Goal: Information Seeking & Learning: Learn about a topic

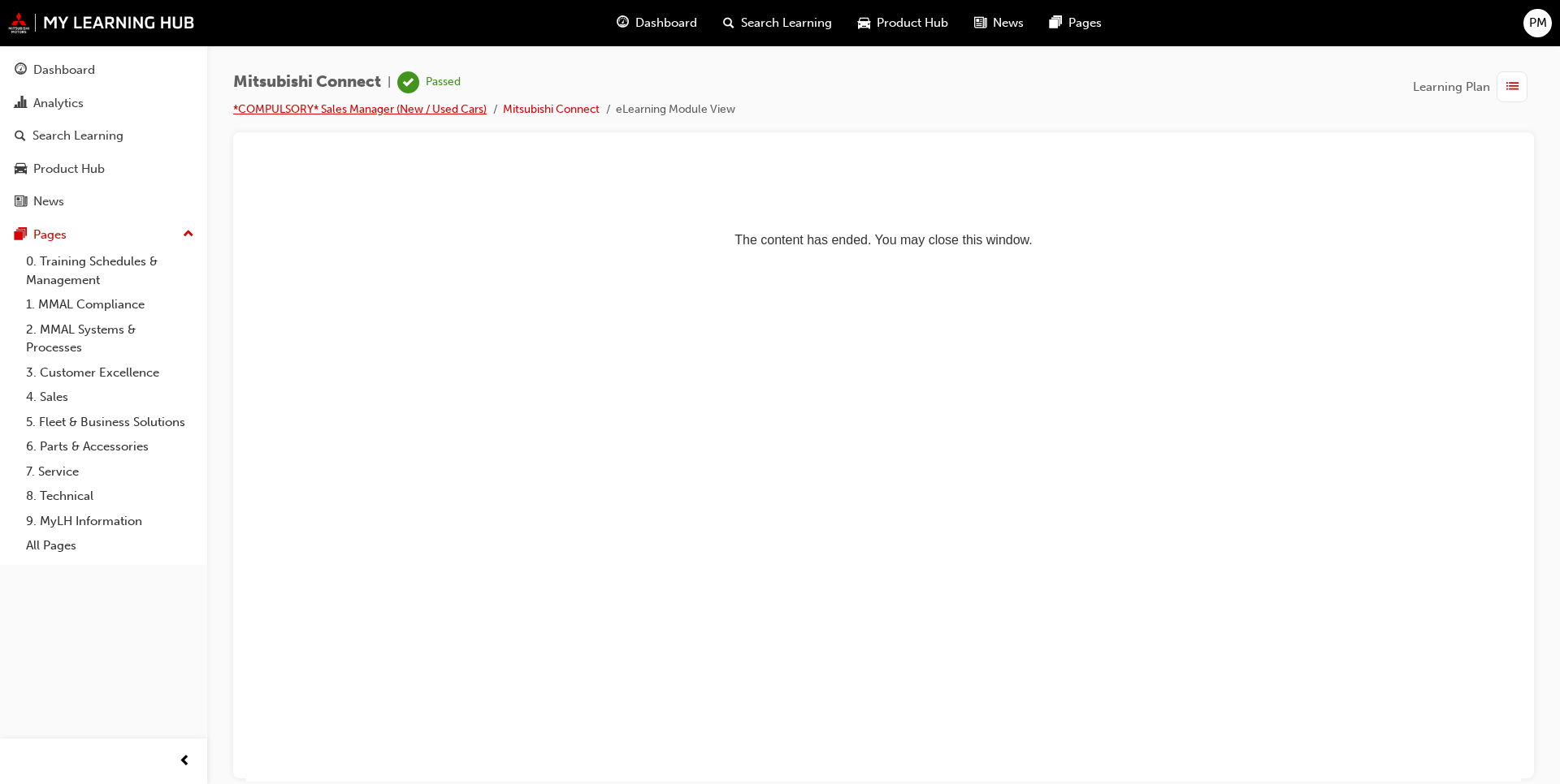
click at [344, 112] on link "*COMPULSORY* Sales Manager (New / Used Cars)" at bounding box center [360, 109] width 254 height 14
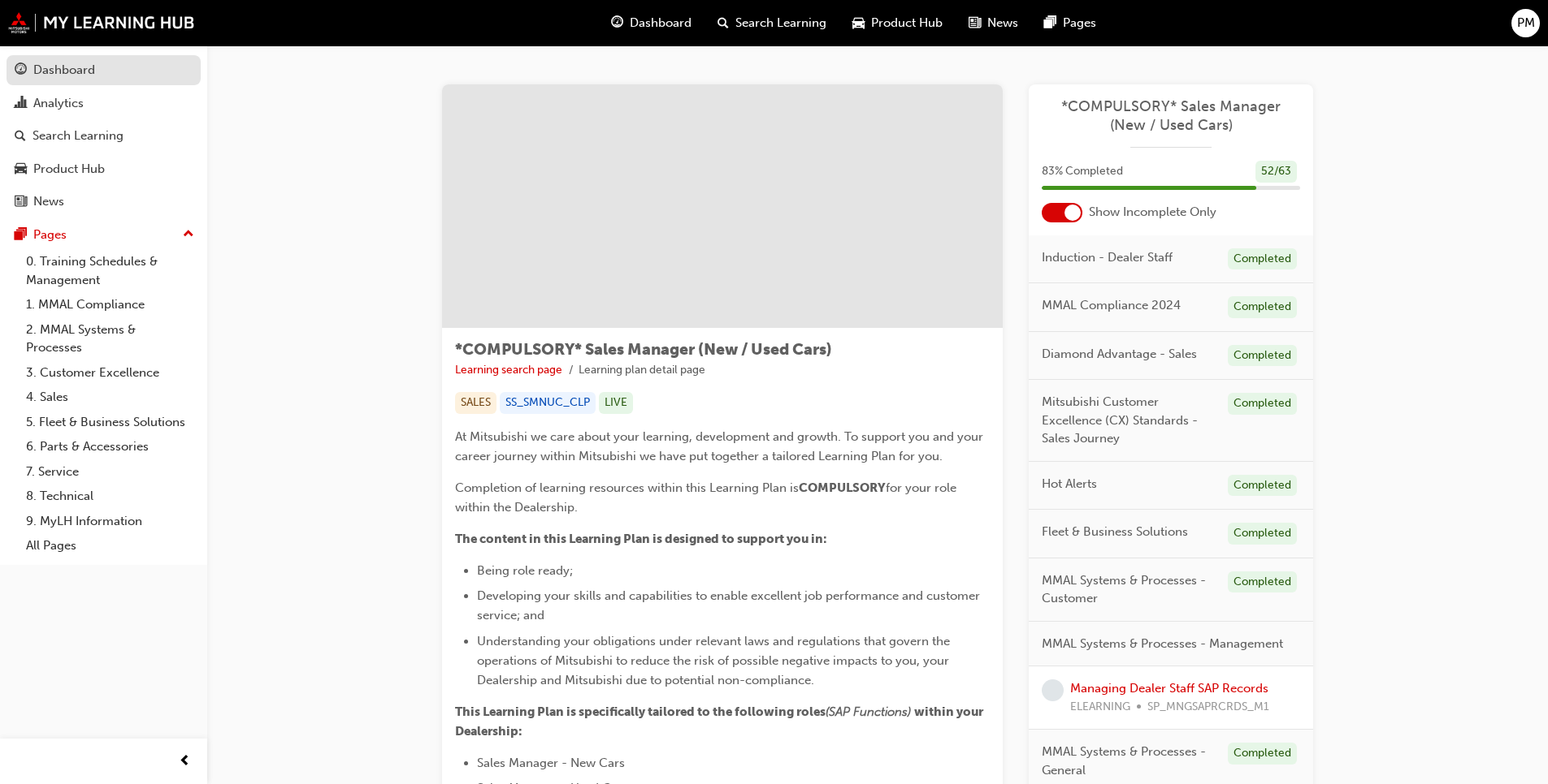
click at [57, 69] on div "Dashboard" at bounding box center [63, 70] width 62 height 19
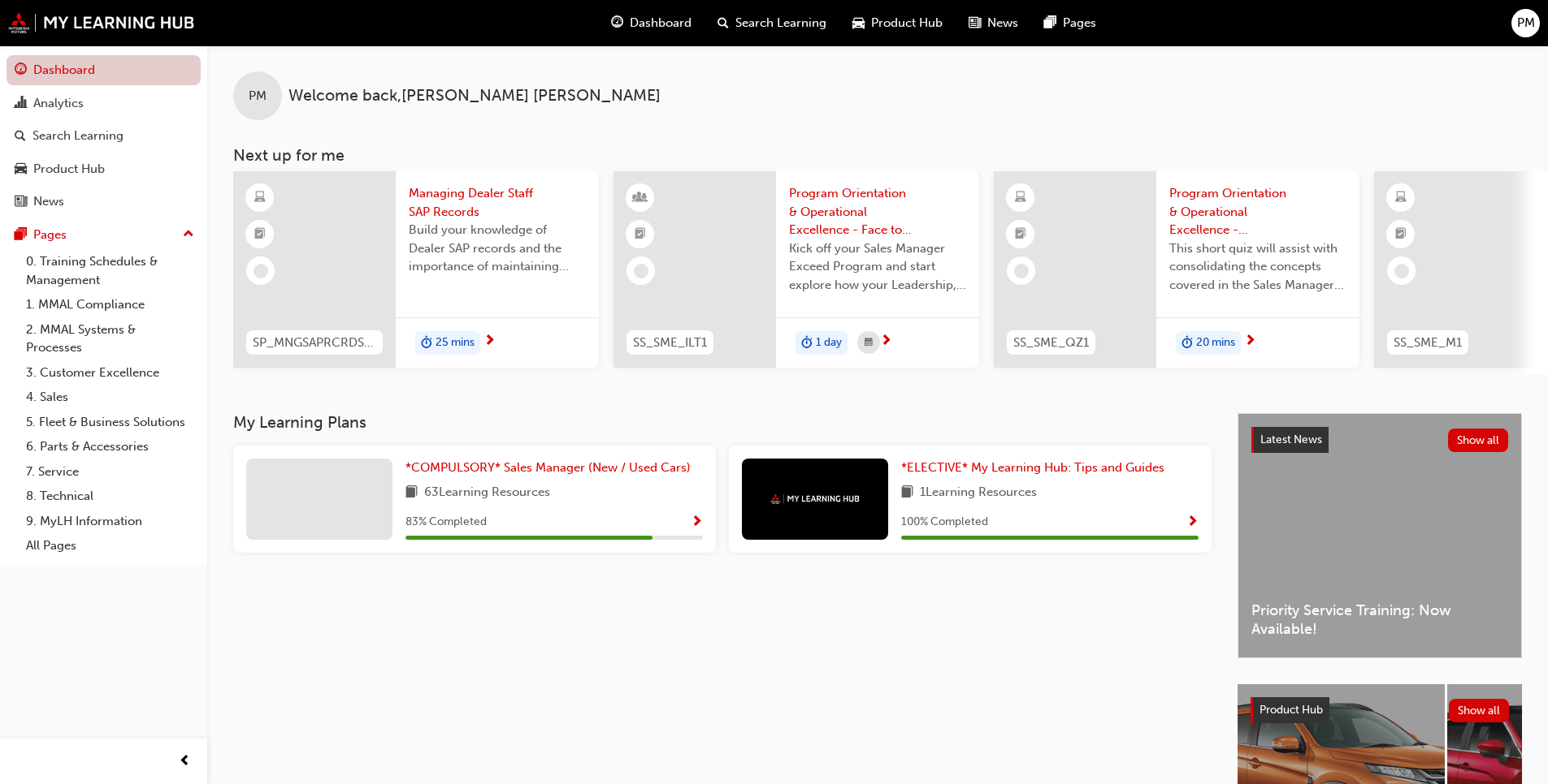
click at [61, 70] on link "Dashboard" at bounding box center [103, 70] width 195 height 30
click at [79, 260] on link "0. Training Schedules & Management" at bounding box center [109, 271] width 182 height 43
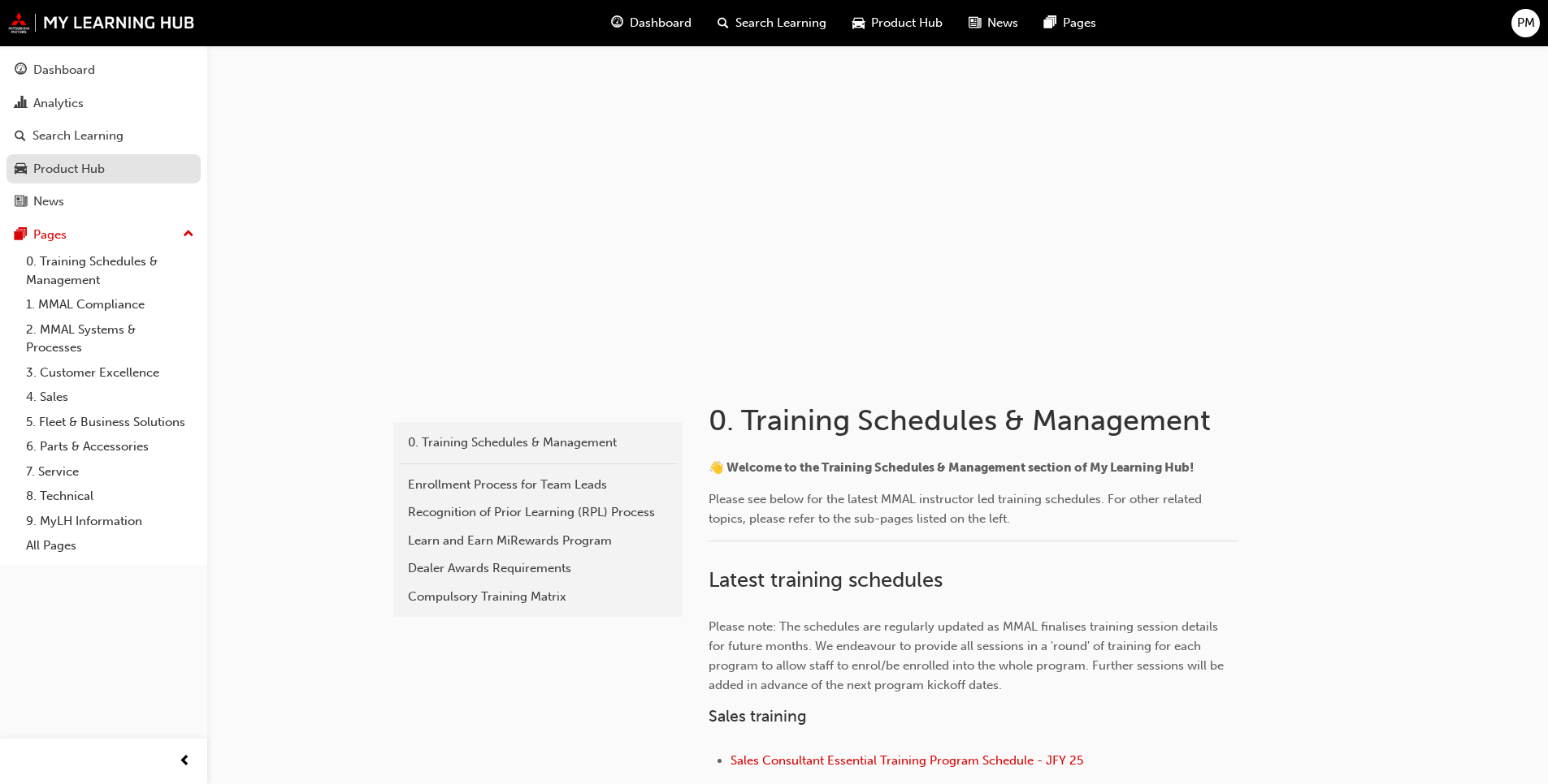
click at [63, 168] on div "Product Hub" at bounding box center [69, 169] width 71 height 19
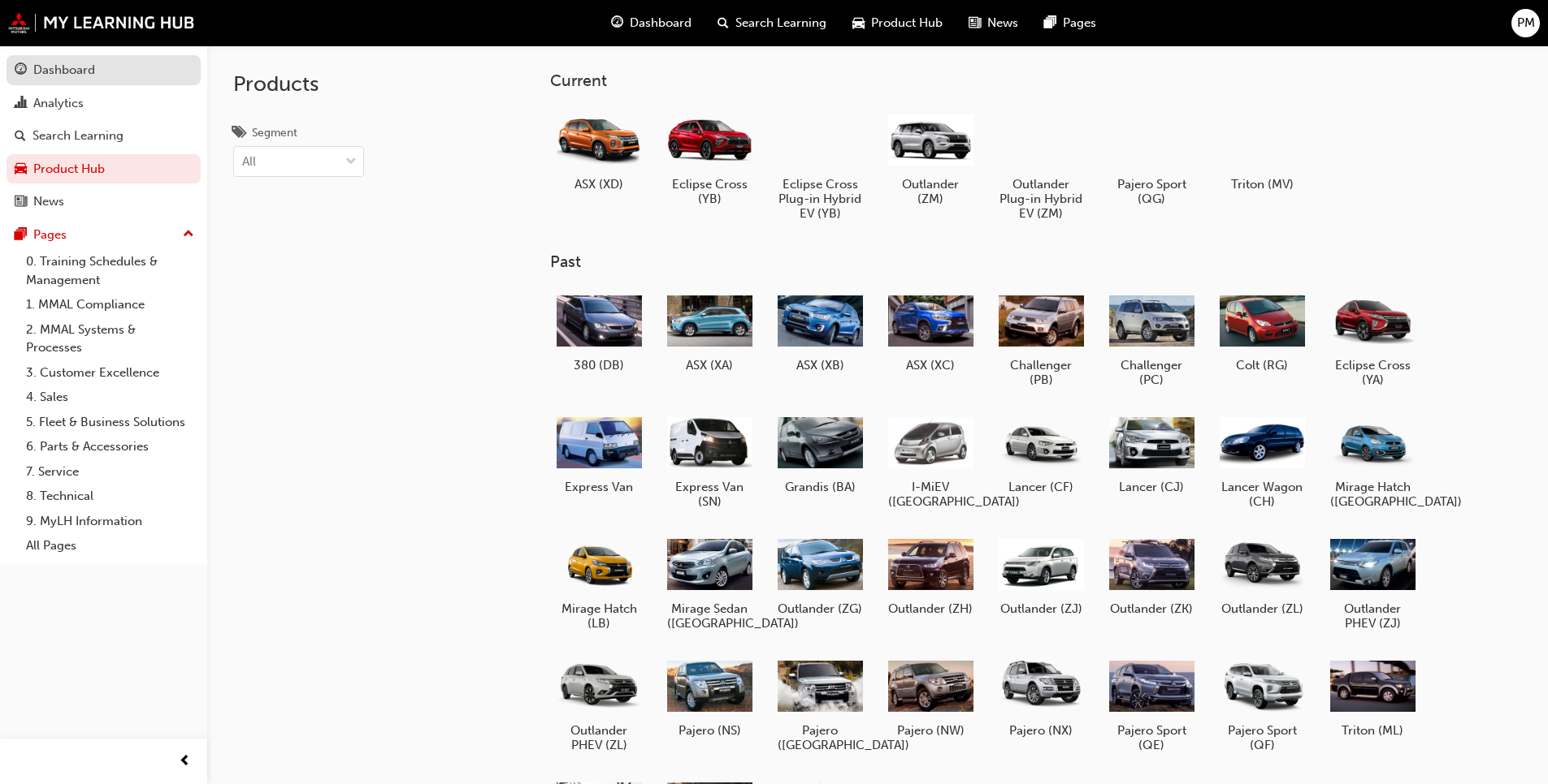
click at [64, 71] on div "Dashboard" at bounding box center [63, 70] width 62 height 19
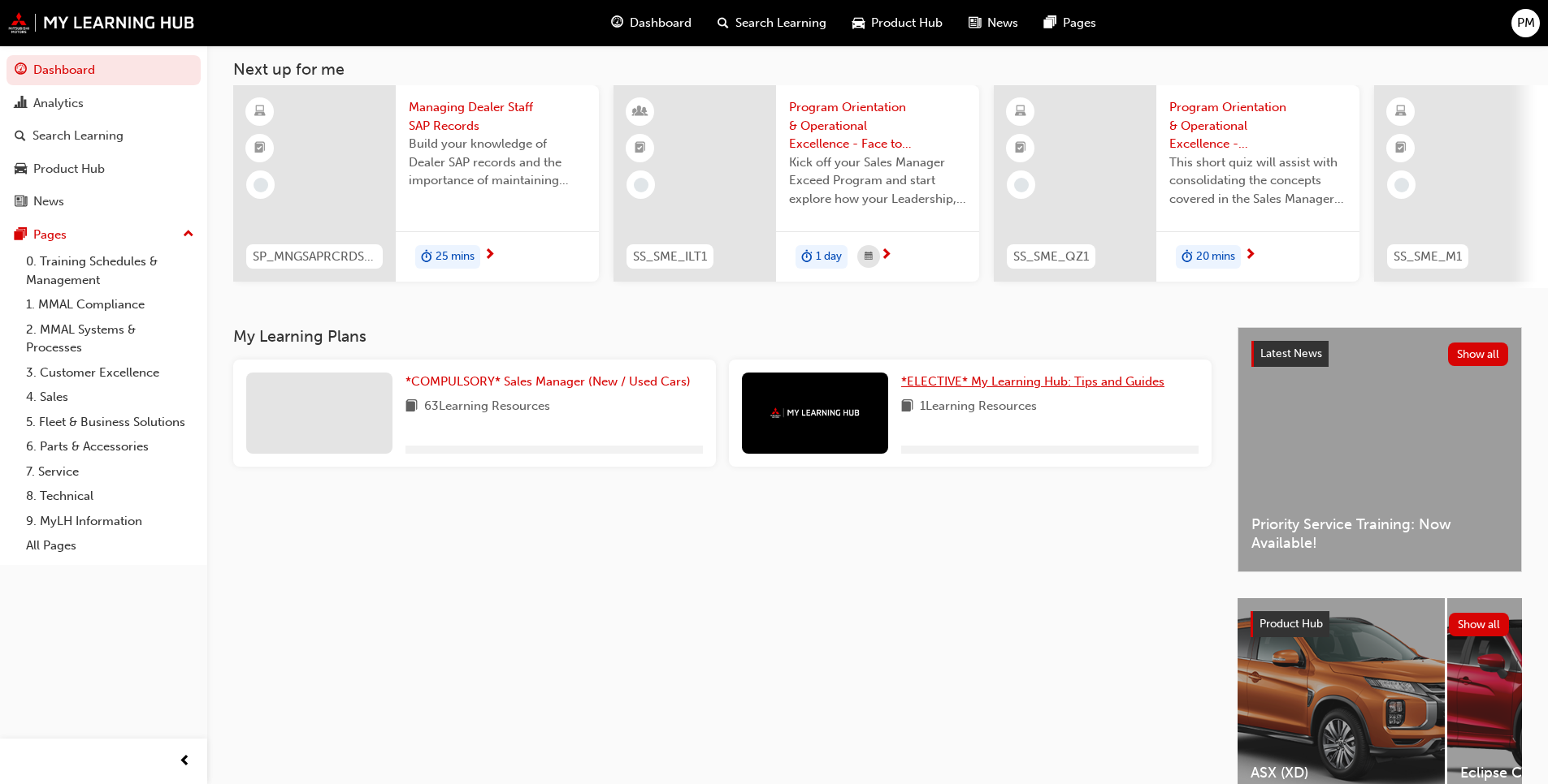
scroll to position [186, 0]
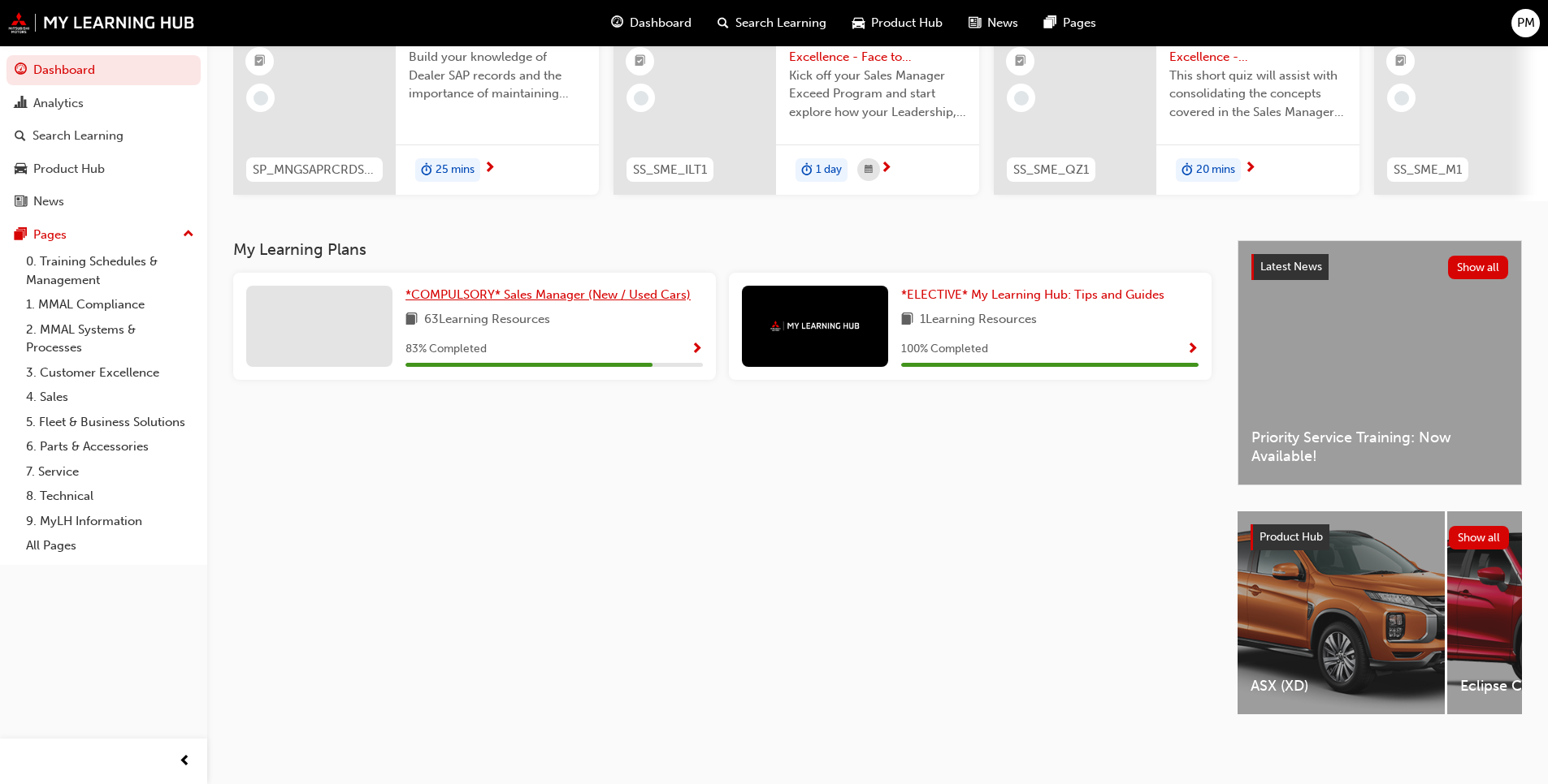
click at [570, 288] on span "*COMPULSORY* Sales Manager (New / Used Cars)" at bounding box center [548, 294] width 285 height 15
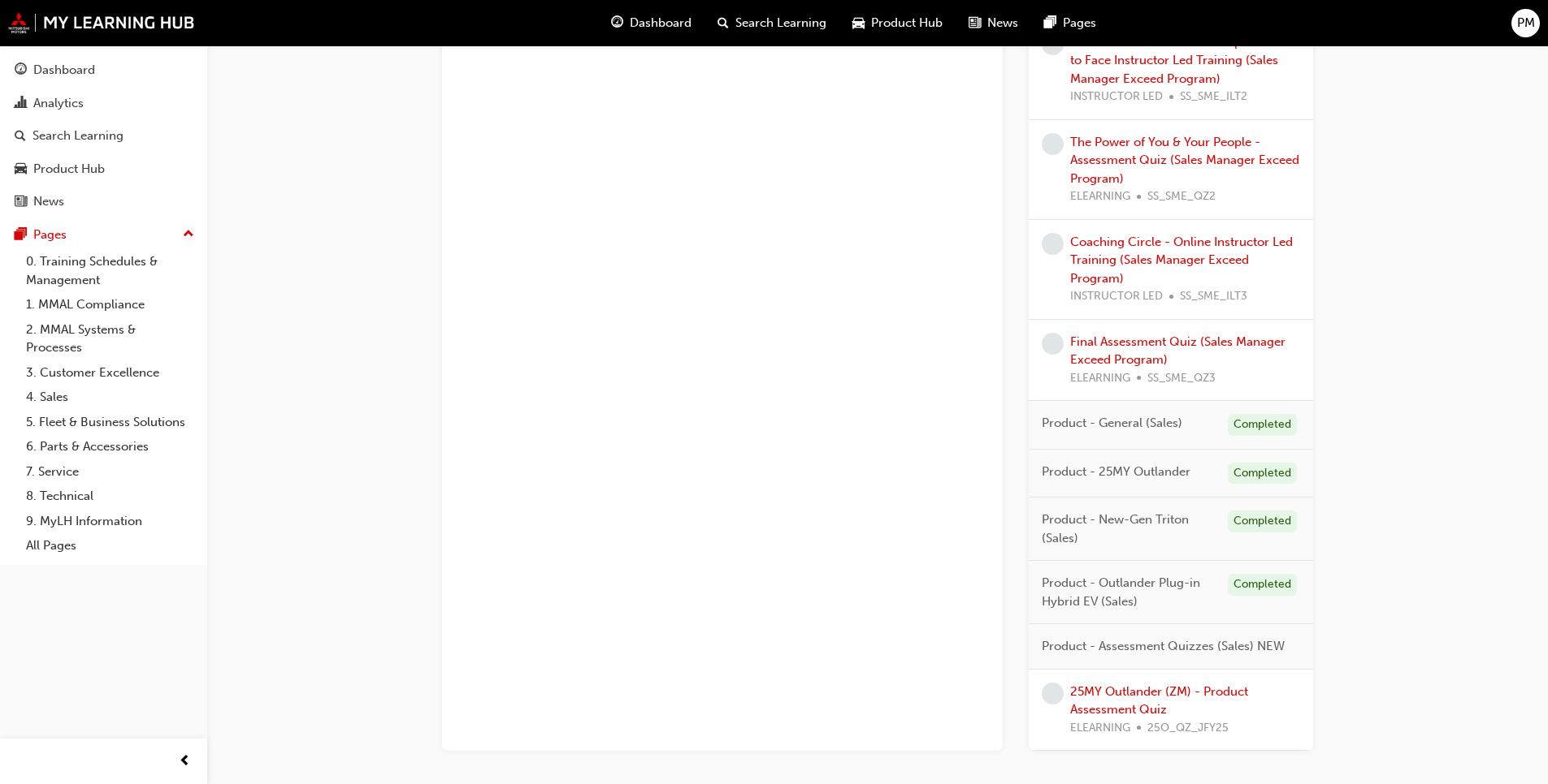
scroll to position [1403, 0]
